Goal: Task Accomplishment & Management: Complete application form

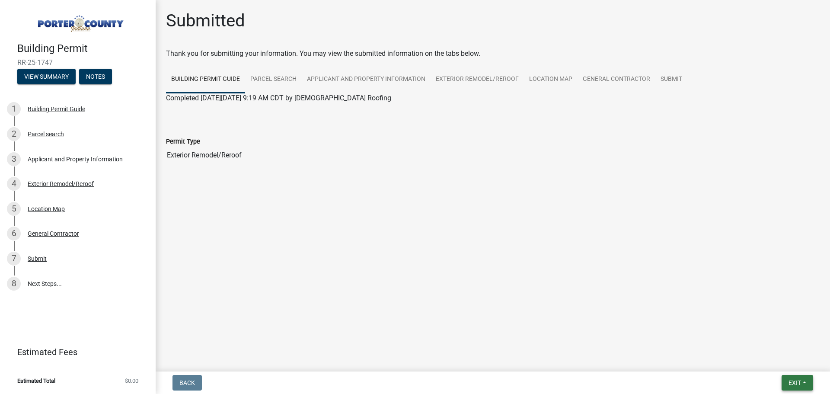
click at [786, 384] on button "Exit" at bounding box center [798, 383] width 32 height 16
click at [774, 357] on button "Save & Exit" at bounding box center [778, 360] width 69 height 21
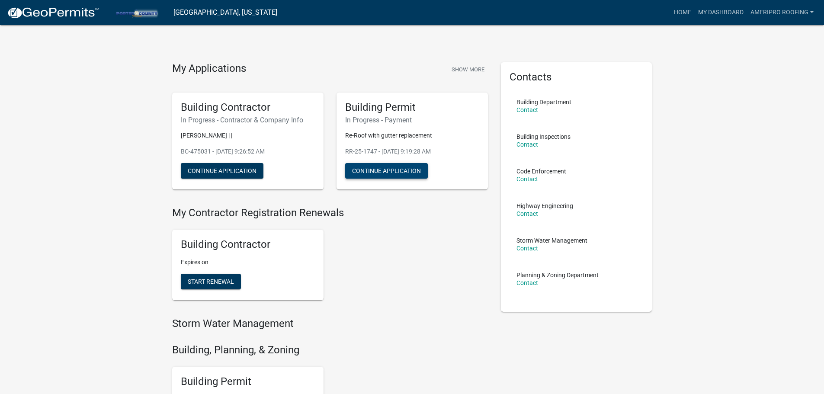
click at [403, 168] on button "Continue Application" at bounding box center [386, 171] width 83 height 16
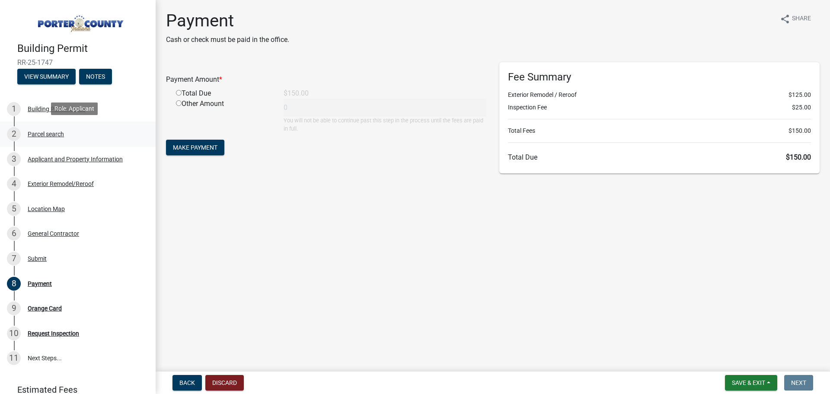
click at [43, 135] on div "Parcel search" at bounding box center [46, 134] width 36 height 6
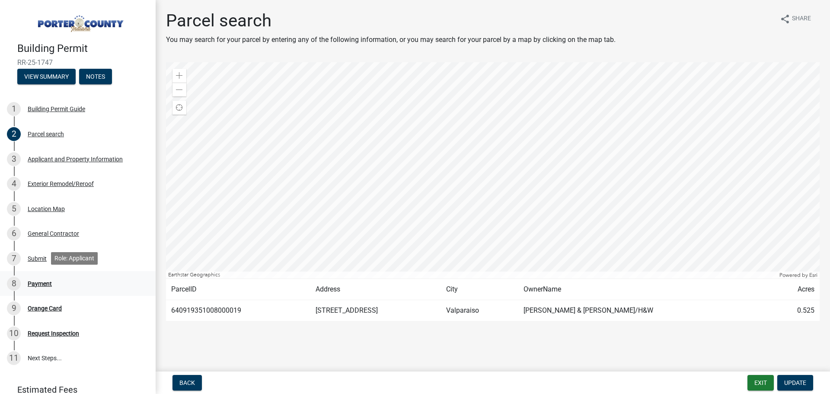
click at [54, 281] on div "8 Payment" at bounding box center [74, 284] width 135 height 14
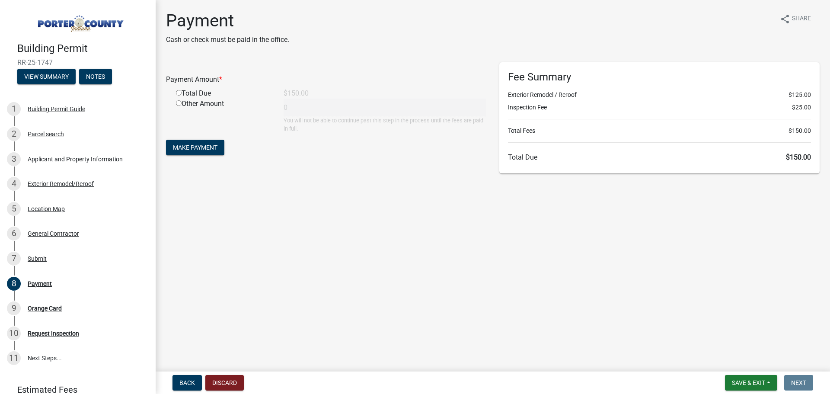
click at [177, 91] on input "radio" at bounding box center [179, 93] width 6 height 6
radio input "true"
type input "150"
click at [208, 145] on span "Make Payment" at bounding box center [195, 147] width 45 height 7
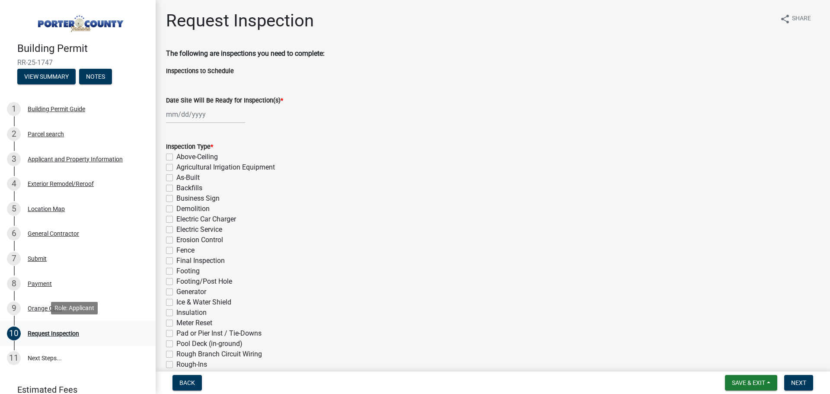
click at [35, 321] on link "10 Request Inspection" at bounding box center [78, 333] width 156 height 25
click at [37, 312] on div "9 Orange Card" at bounding box center [74, 308] width 135 height 14
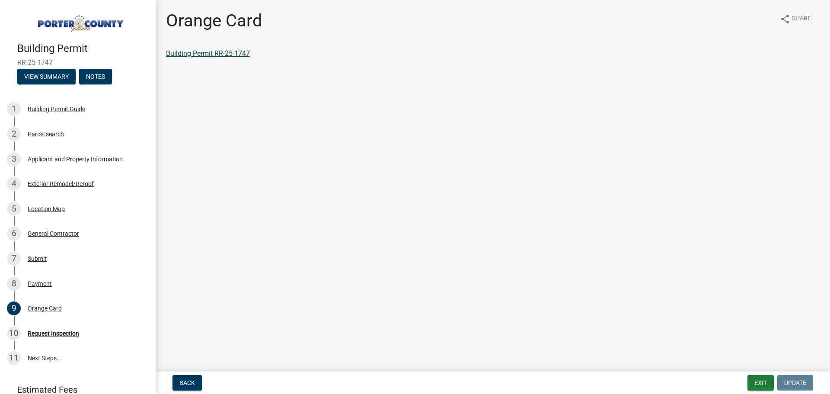
click at [202, 51] on link "Building Permit RR-25-1747" at bounding box center [208, 53] width 84 height 8
